Goal: Task Accomplishment & Management: Complete application form

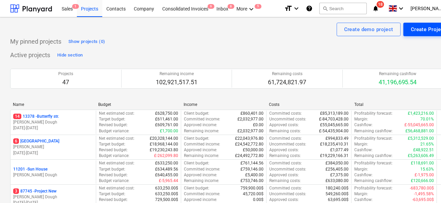
click at [413, 31] on div "Create Project" at bounding box center [428, 29] width 35 height 9
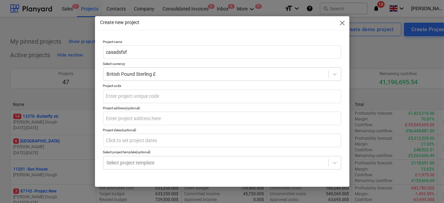
type input "casadsfsf"
click at [168, 88] on p "Project code" at bounding box center [222, 87] width 238 height 6
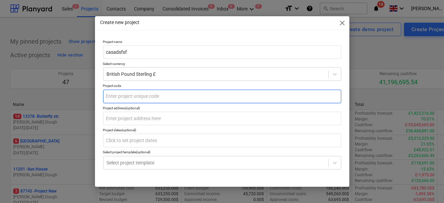
click at [168, 97] on input "text" at bounding box center [222, 97] width 238 height 14
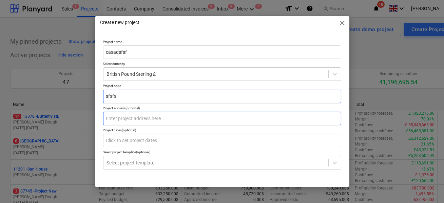
type input "sfsfs"
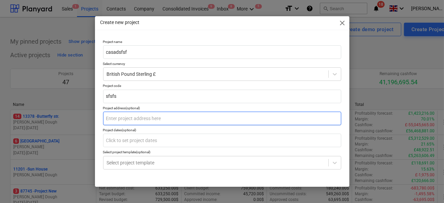
click at [162, 119] on input "text" at bounding box center [222, 119] width 238 height 14
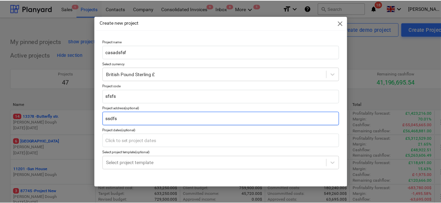
scroll to position [23, 0]
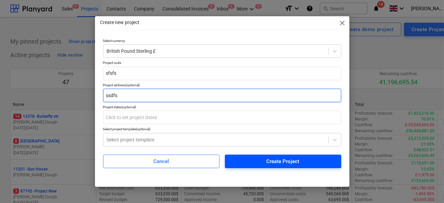
type input "ssdfs"
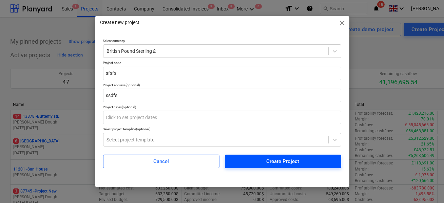
click at [277, 164] on div "Create Project" at bounding box center [282, 161] width 33 height 9
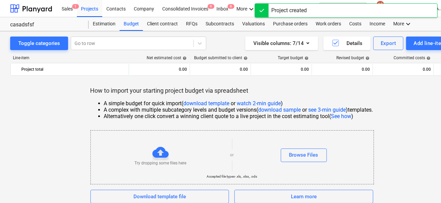
scroll to position [4, 0]
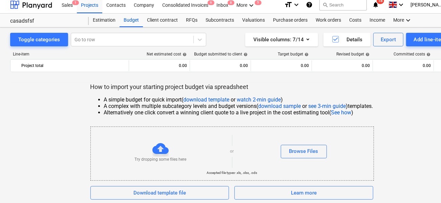
click at [245, 98] on link "watch 2-min guide" at bounding box center [259, 100] width 44 height 6
click at [326, 105] on link "see 3-min guide" at bounding box center [328, 106] width 38 height 6
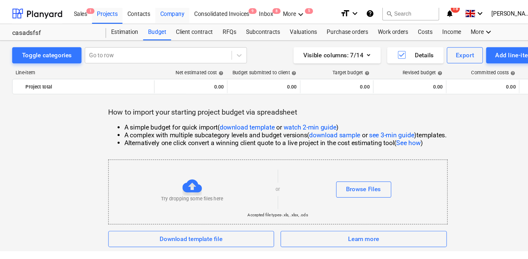
scroll to position [0, 0]
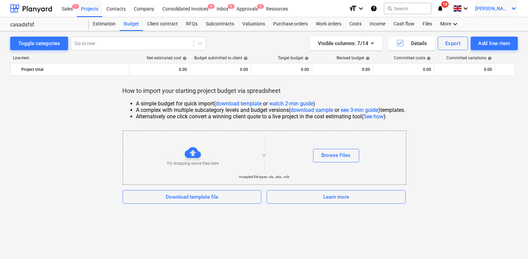
click at [443, 6] on span "[PERSON_NAME]" at bounding box center [492, 8] width 34 height 5
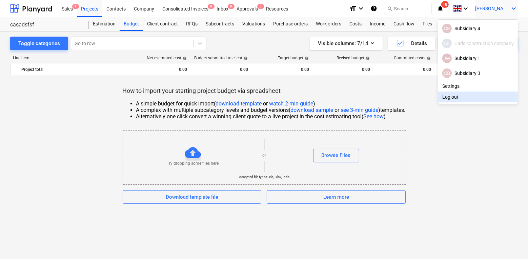
click at [443, 97] on div "Log out" at bounding box center [478, 97] width 80 height 11
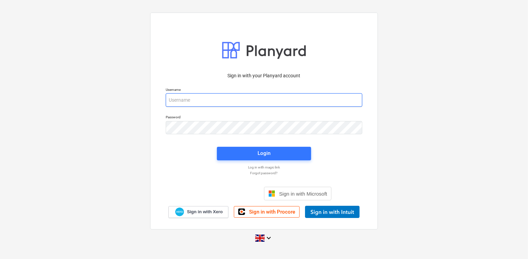
click at [231, 97] on input "email" at bounding box center [264, 100] width 197 height 14
type input "[PERSON_NAME][EMAIL_ADDRESS][DOMAIN_NAME]"
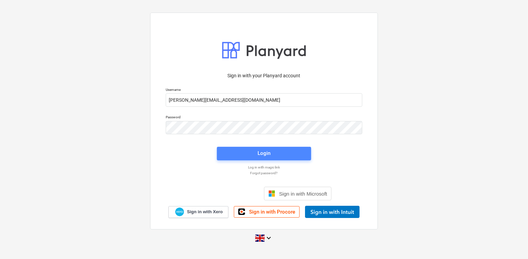
click at [232, 158] on button "Login" at bounding box center [264, 154] width 94 height 14
